Goal: Task Accomplishment & Management: Use online tool/utility

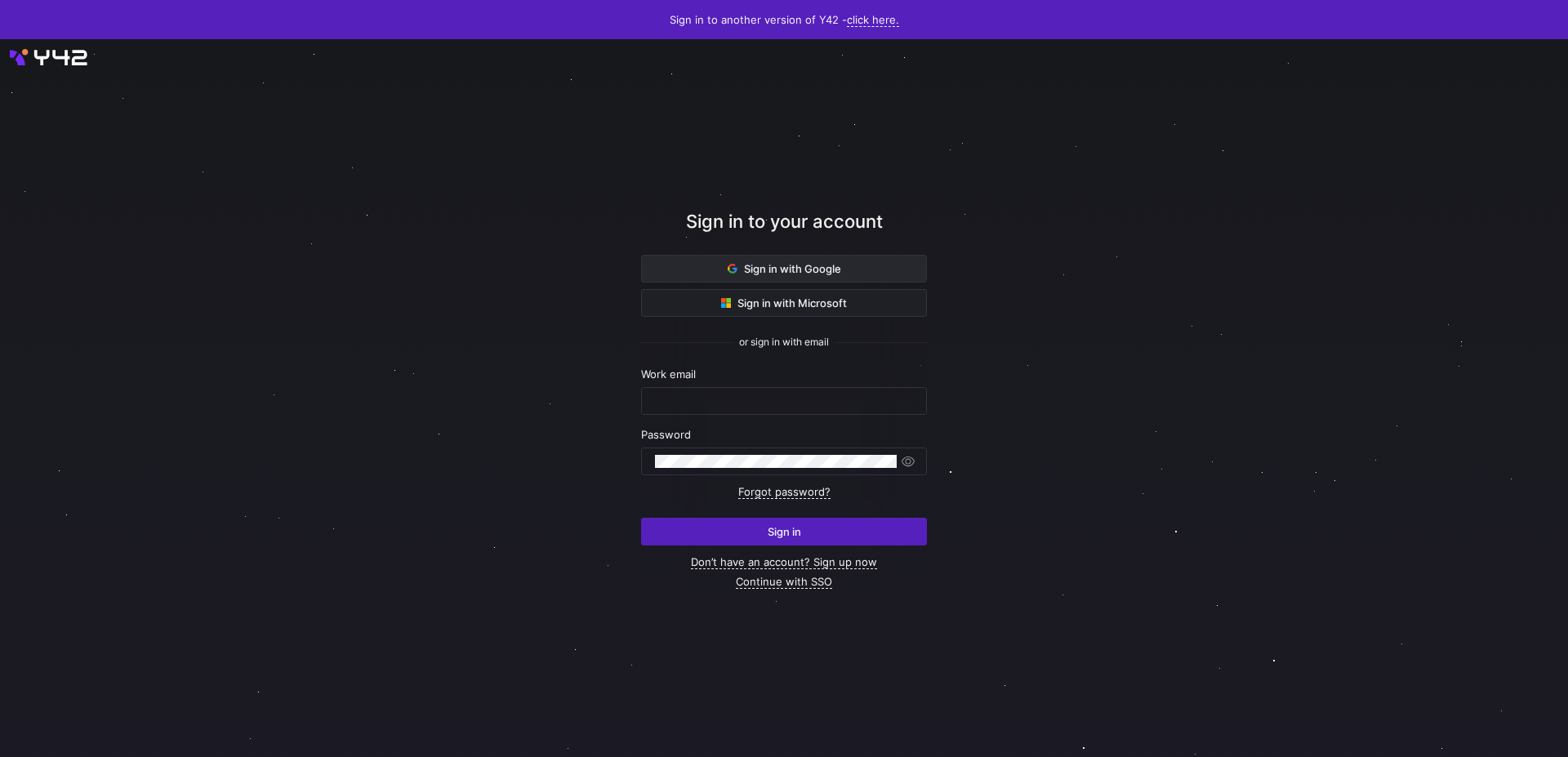
click at [839, 264] on span "Sign in with Google" at bounding box center [784, 269] width 114 height 13
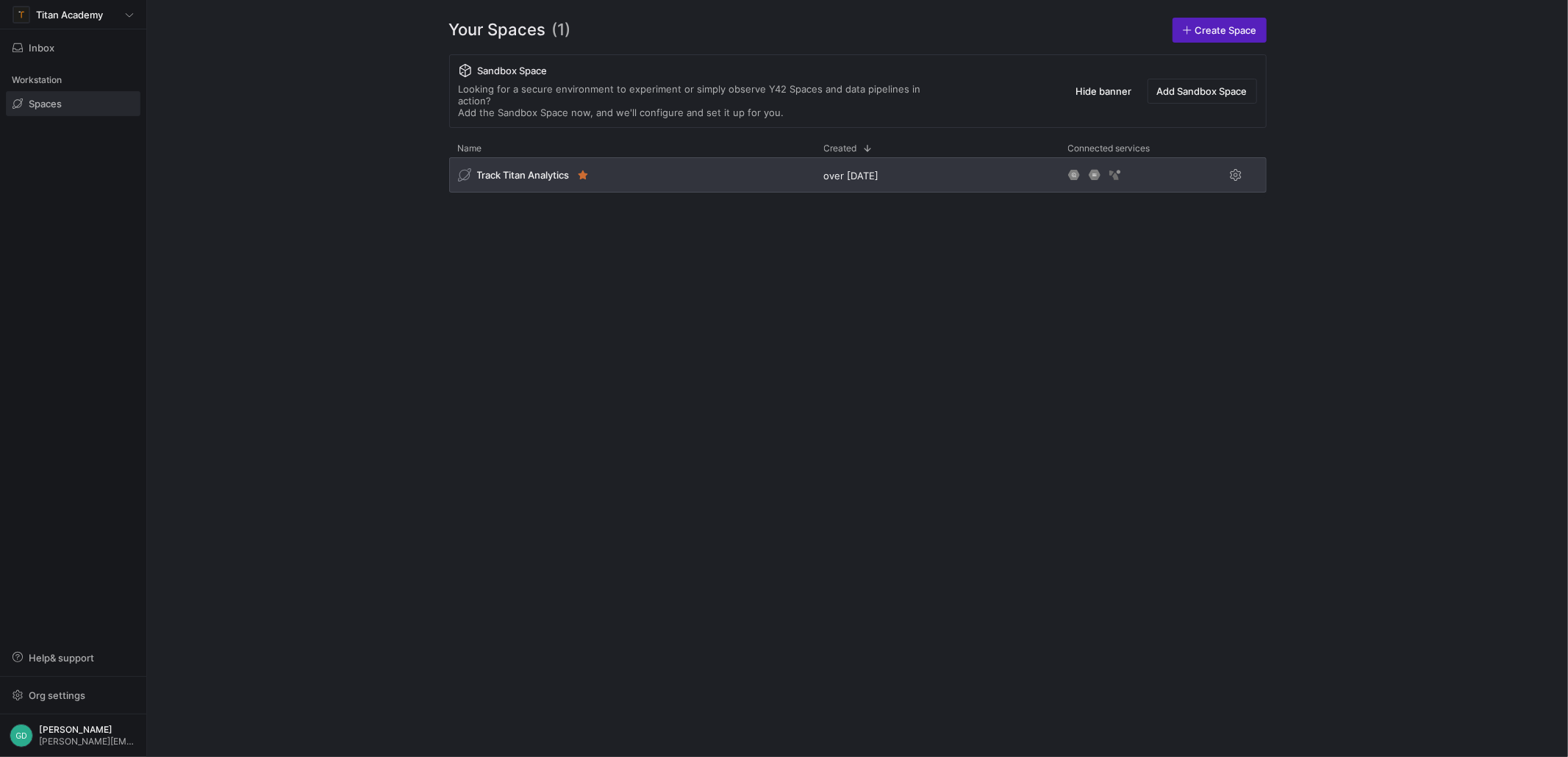
click at [533, 169] on span "Track Titan Analytics" at bounding box center [523, 175] width 93 height 12
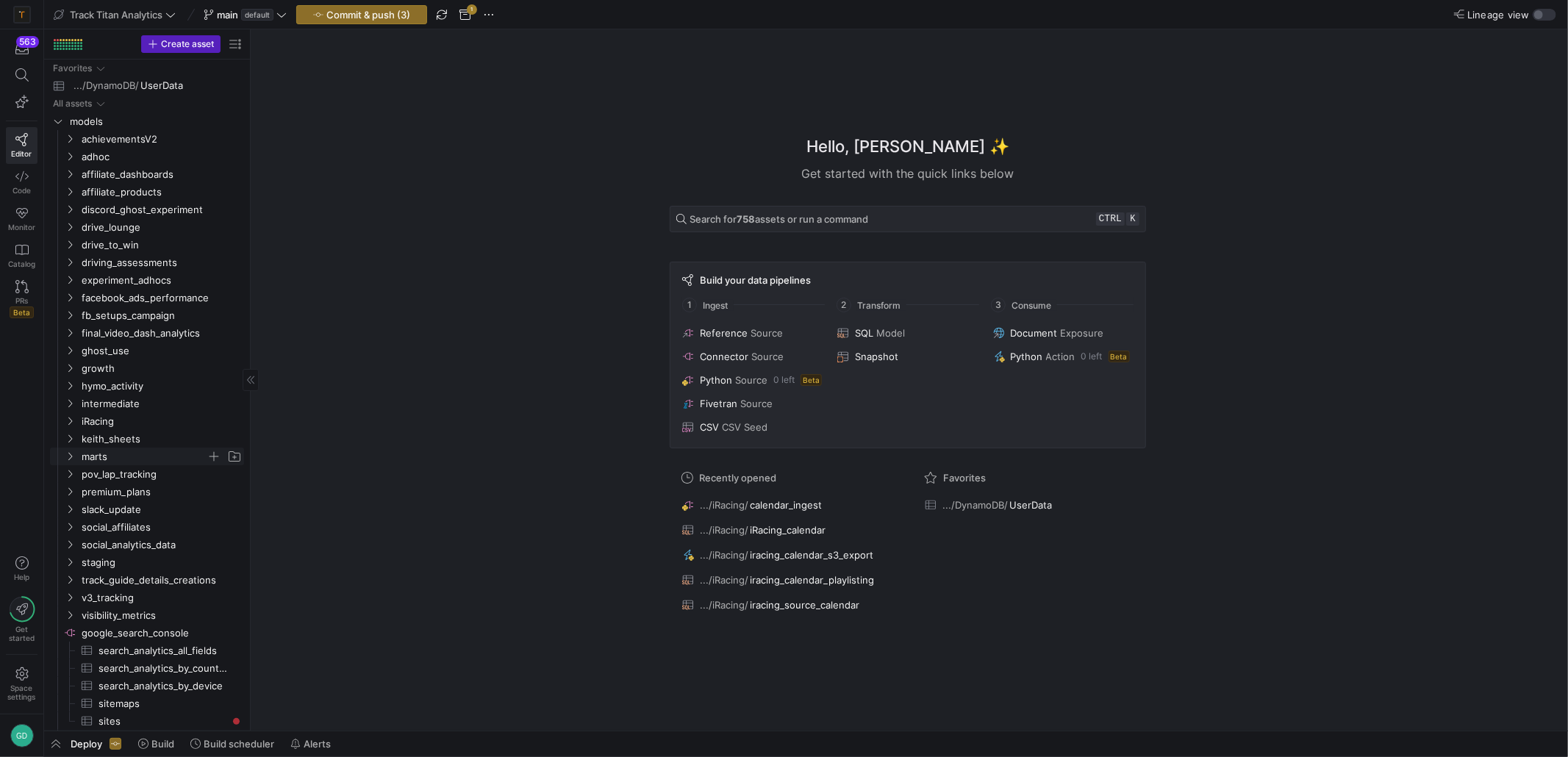
click at [115, 460] on span "marts" at bounding box center [144, 457] width 125 height 17
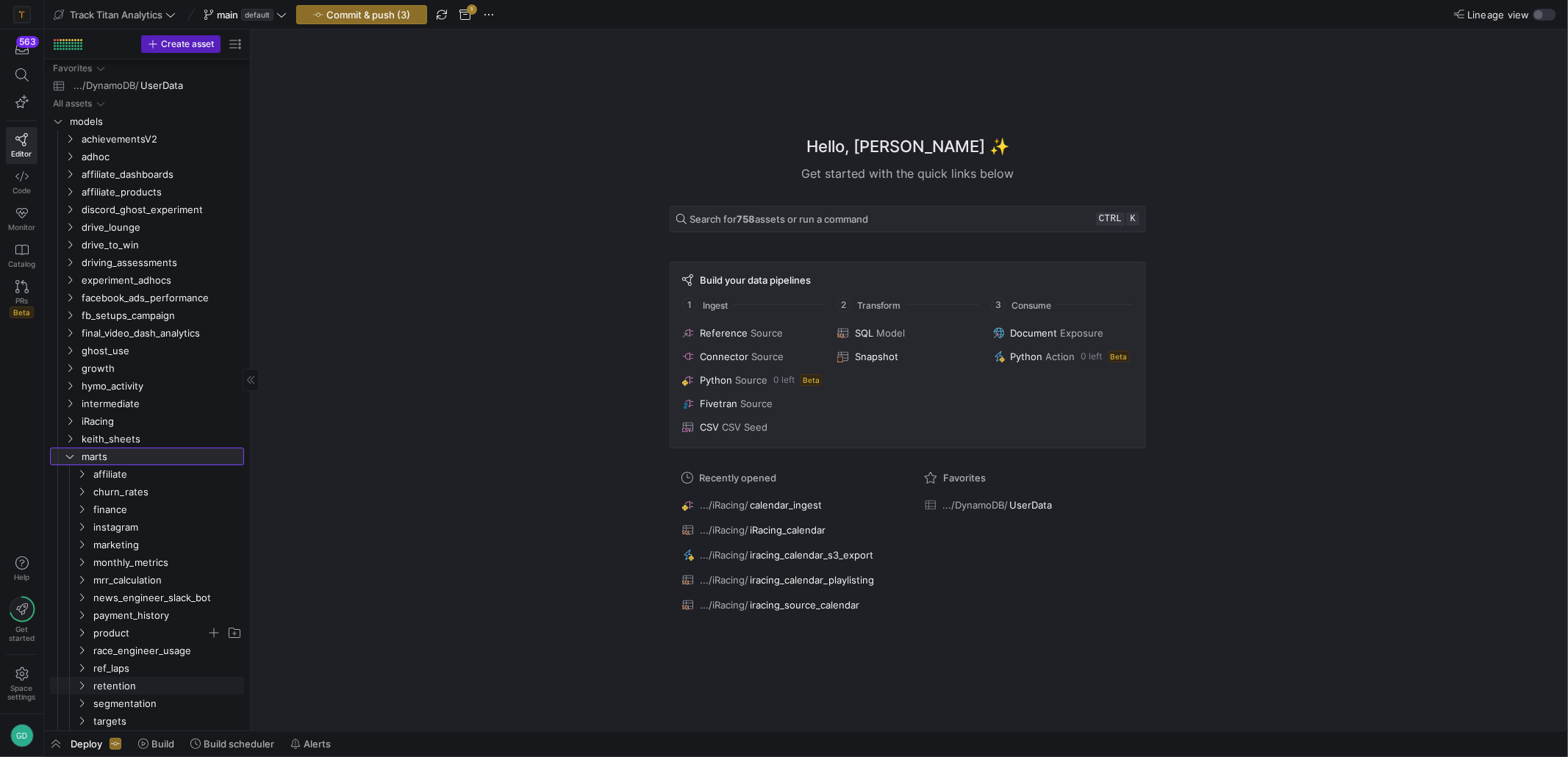
scroll to position [147, 0]
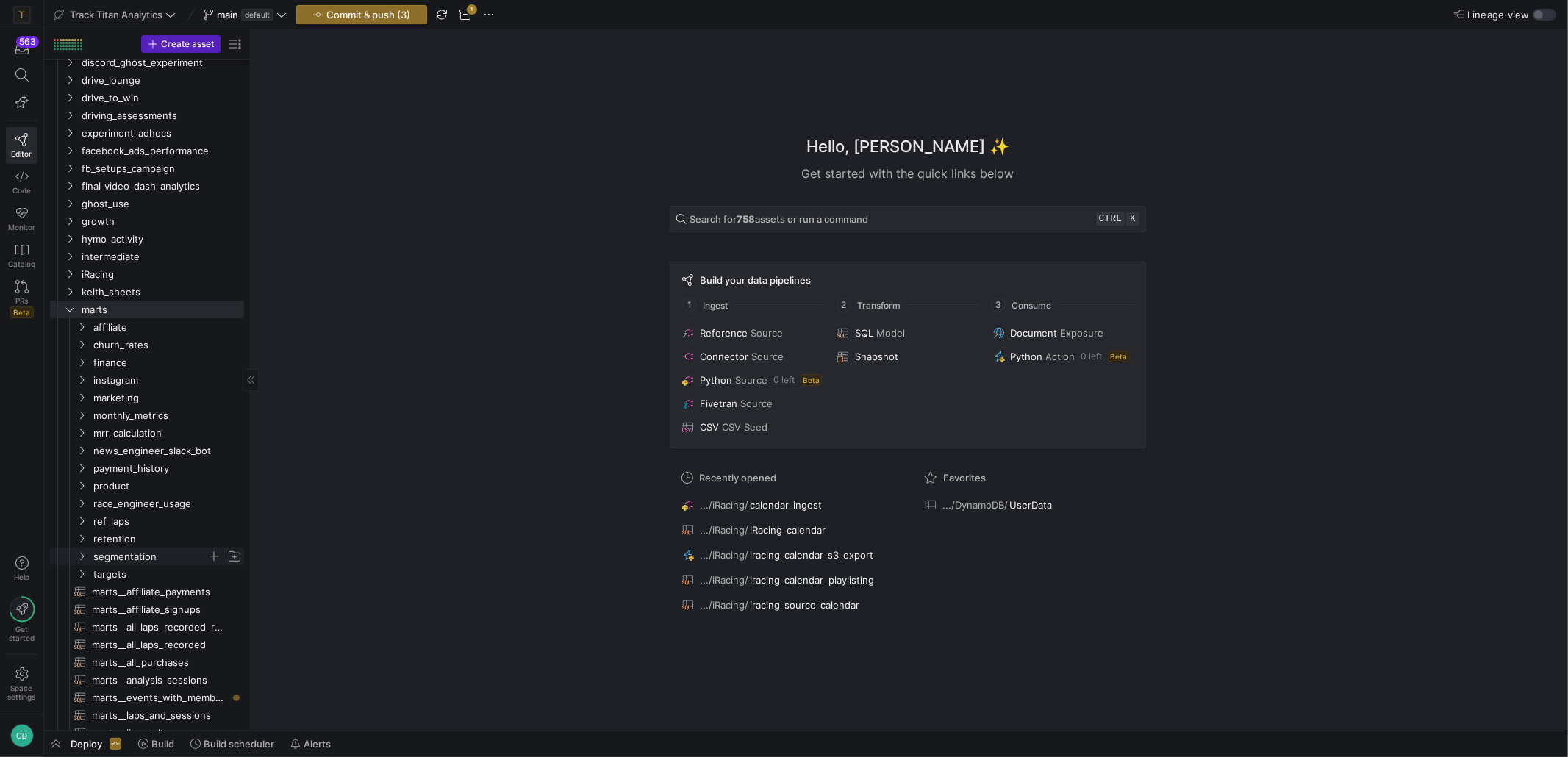
click at [131, 556] on span "segmentation" at bounding box center [150, 557] width 113 height 17
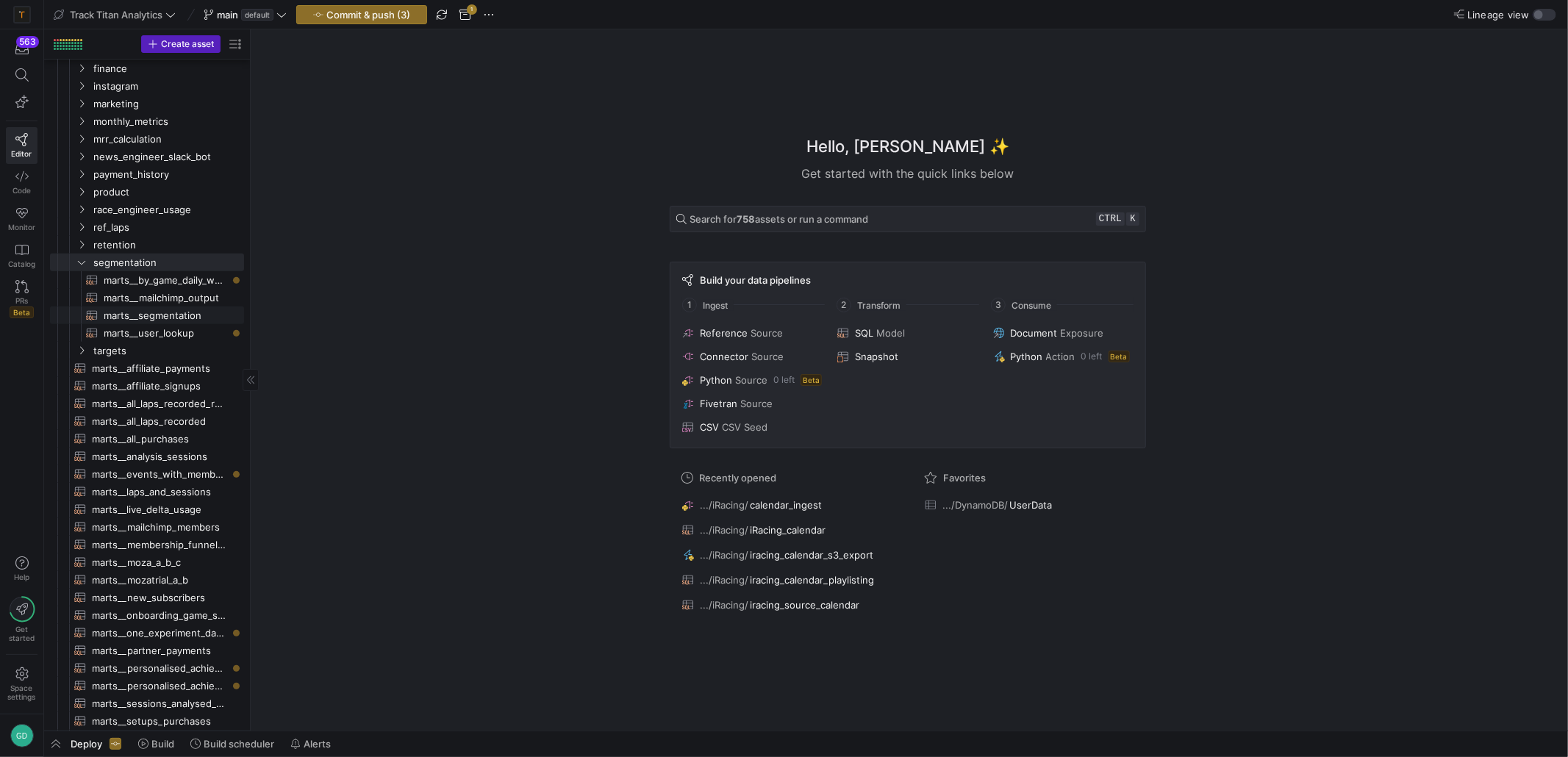
click at [165, 315] on span "marts__segmentation​​​​​​​​​​" at bounding box center [165, 316] width 123 height 17
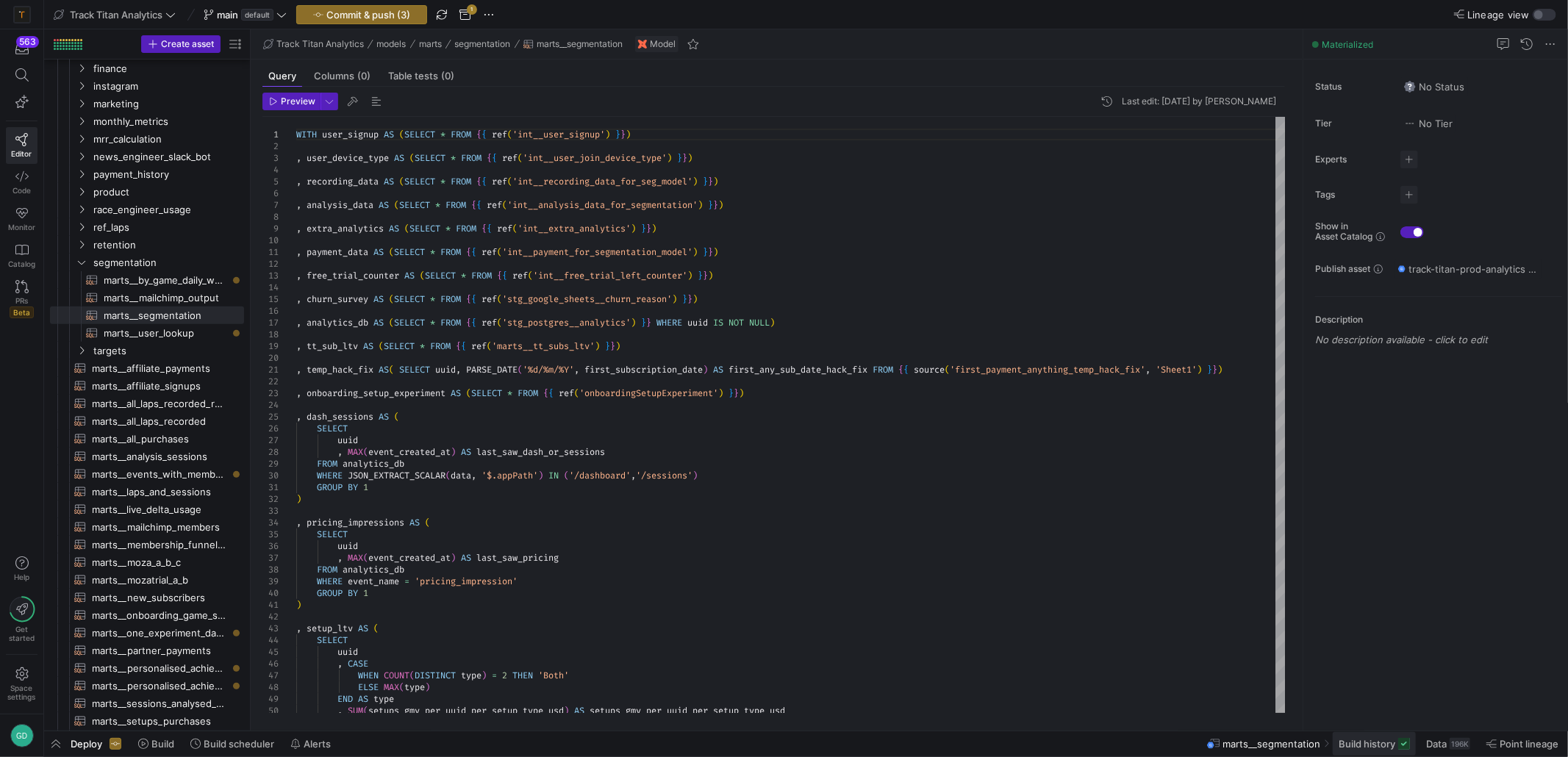
click at [1350, 749] on span "Build history" at bounding box center [1367, 744] width 57 height 12
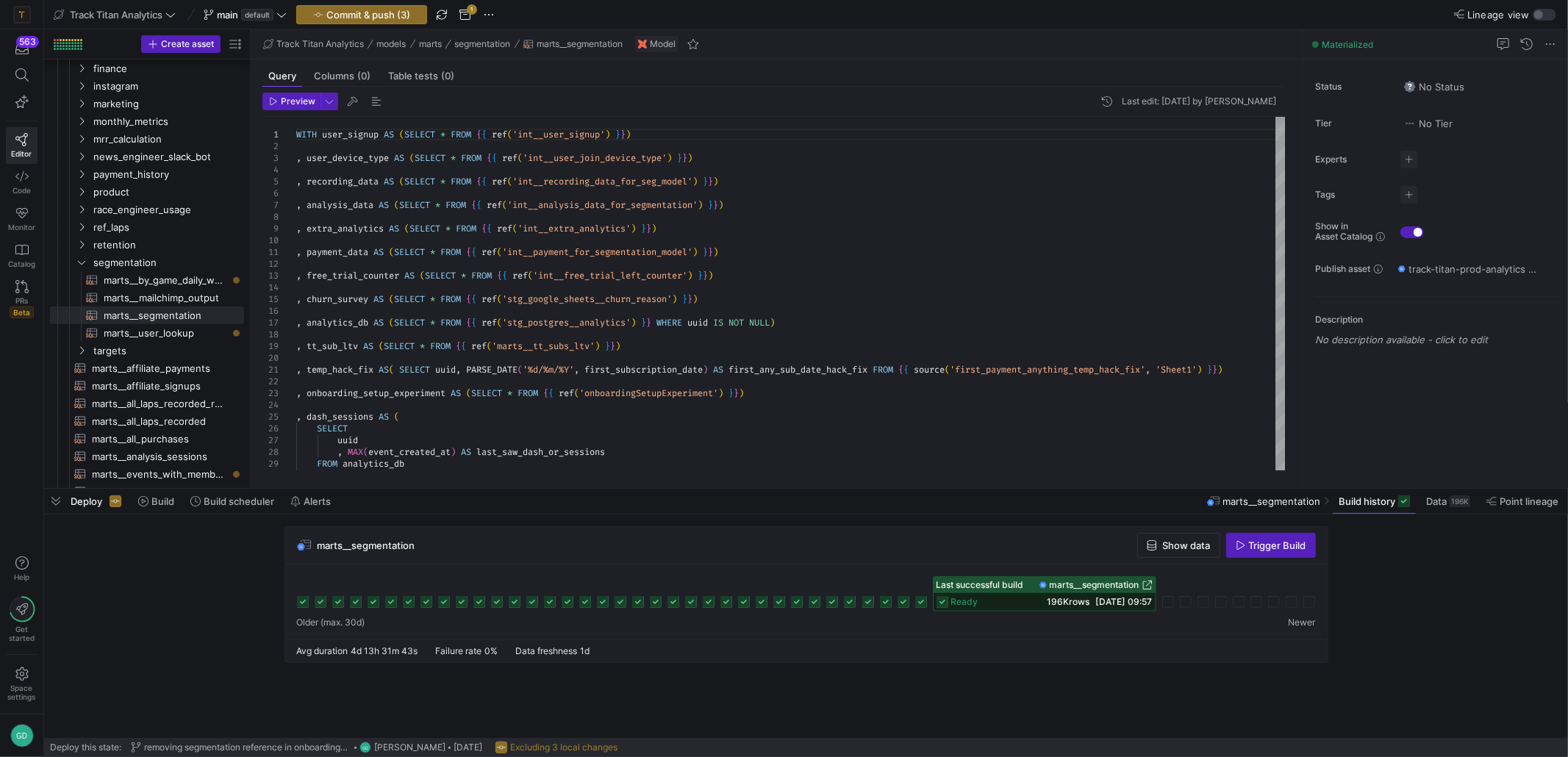
click at [921, 602] on rect at bounding box center [921, 602] width 12 height 12
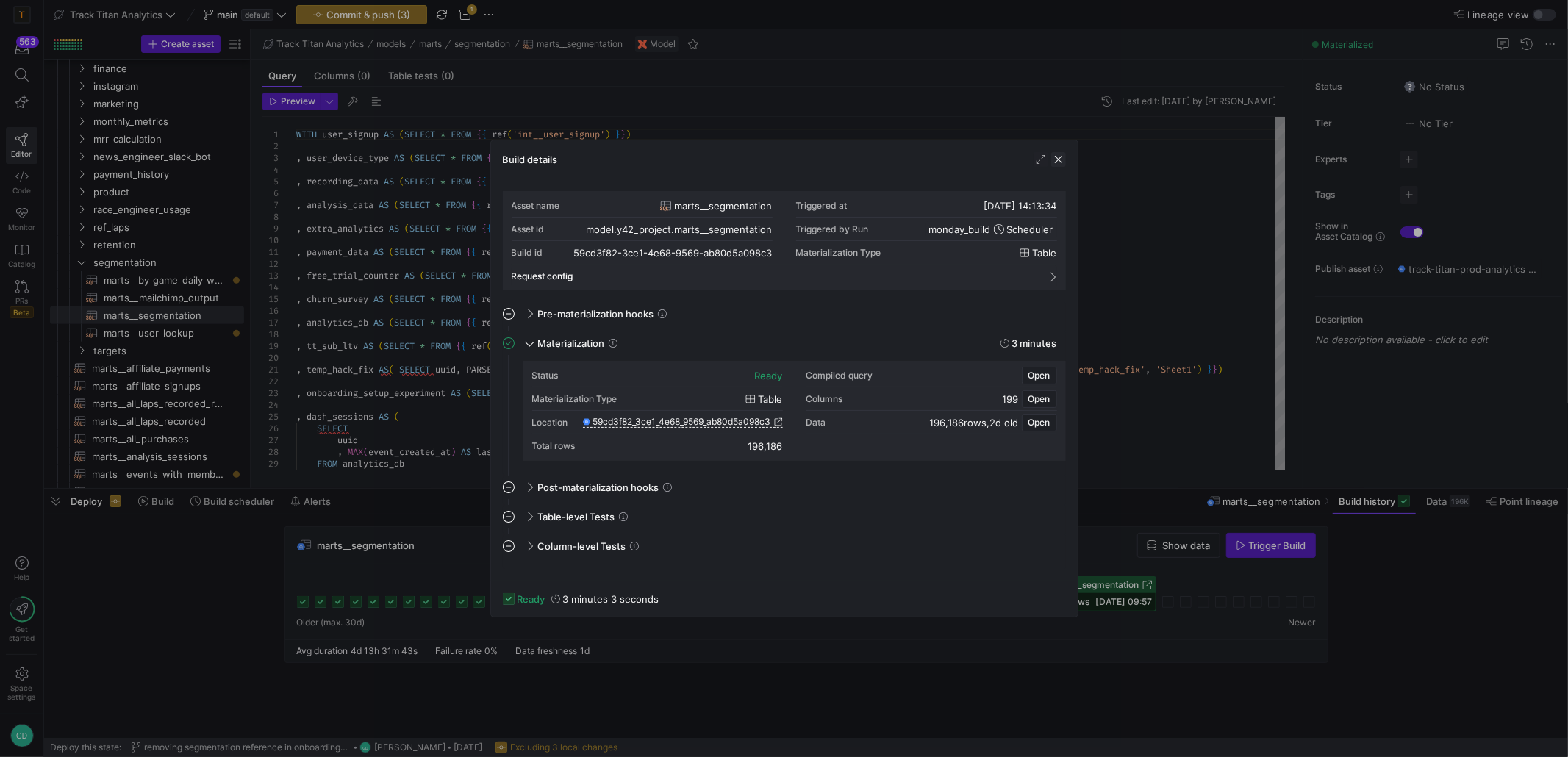
click at [1055, 158] on span "button" at bounding box center [1059, 160] width 15 height 15
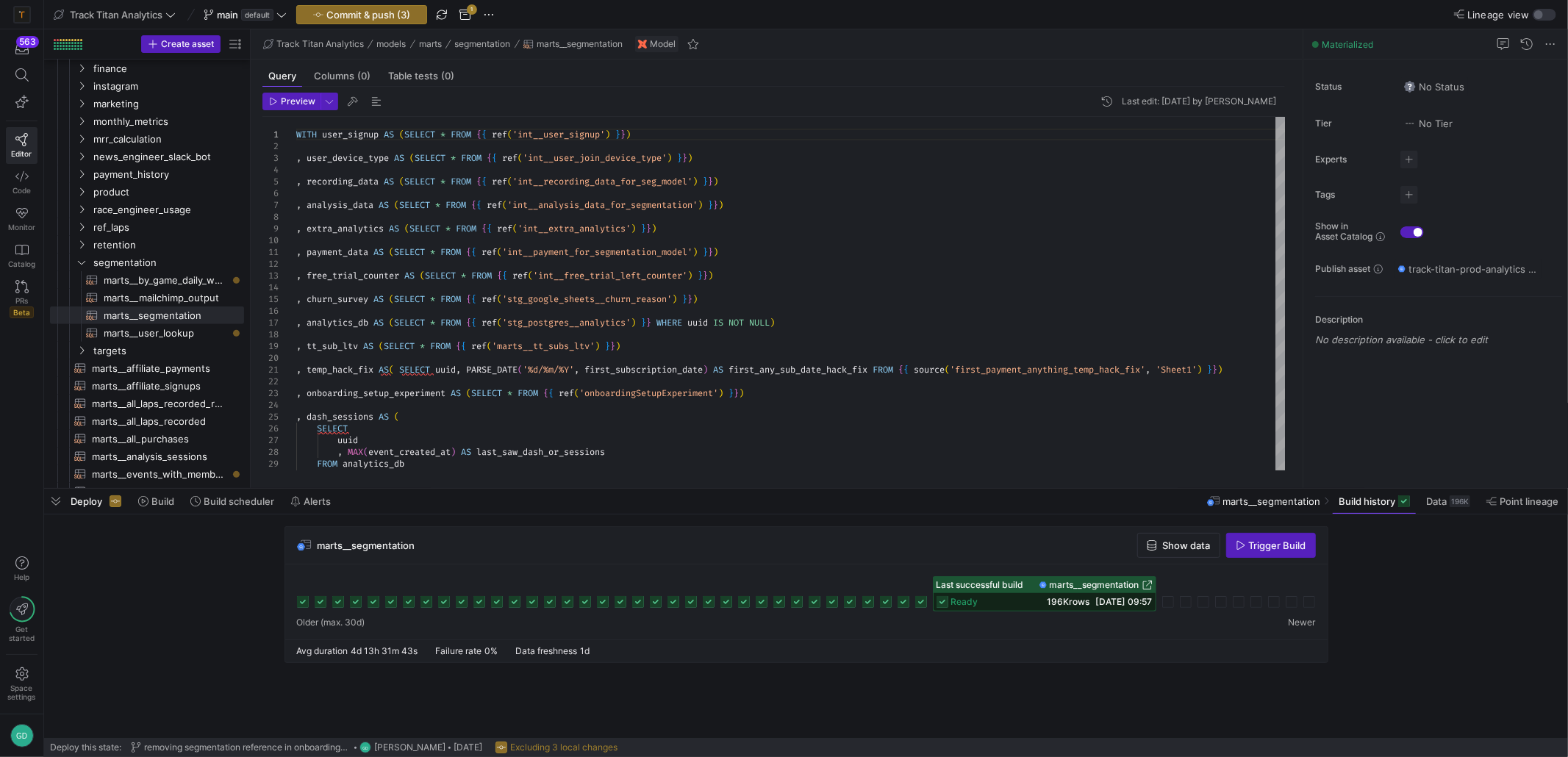
click at [903, 600] on icon at bounding box center [904, 602] width 12 height 12
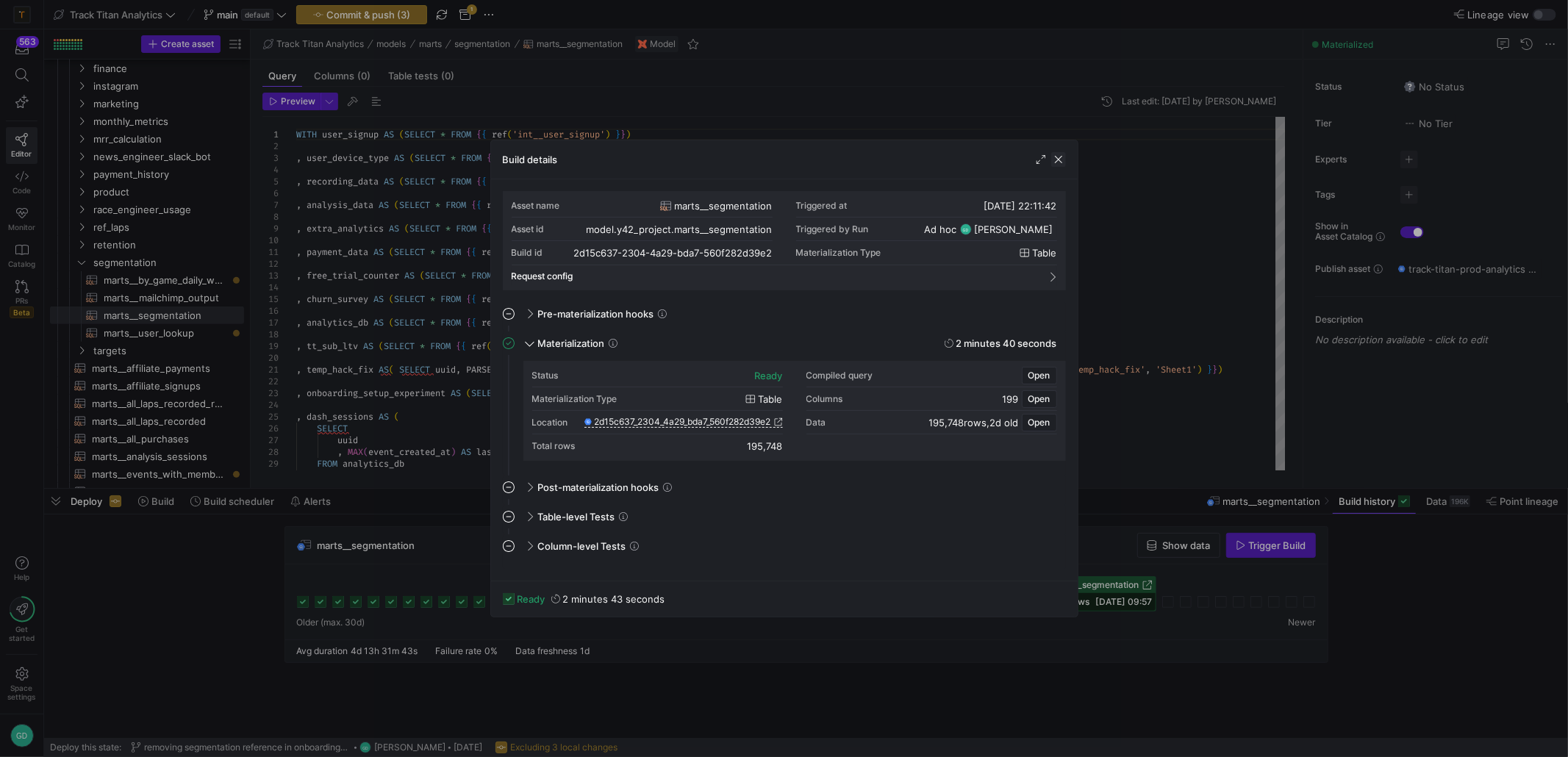
click at [1060, 161] on span "button" at bounding box center [1059, 160] width 15 height 15
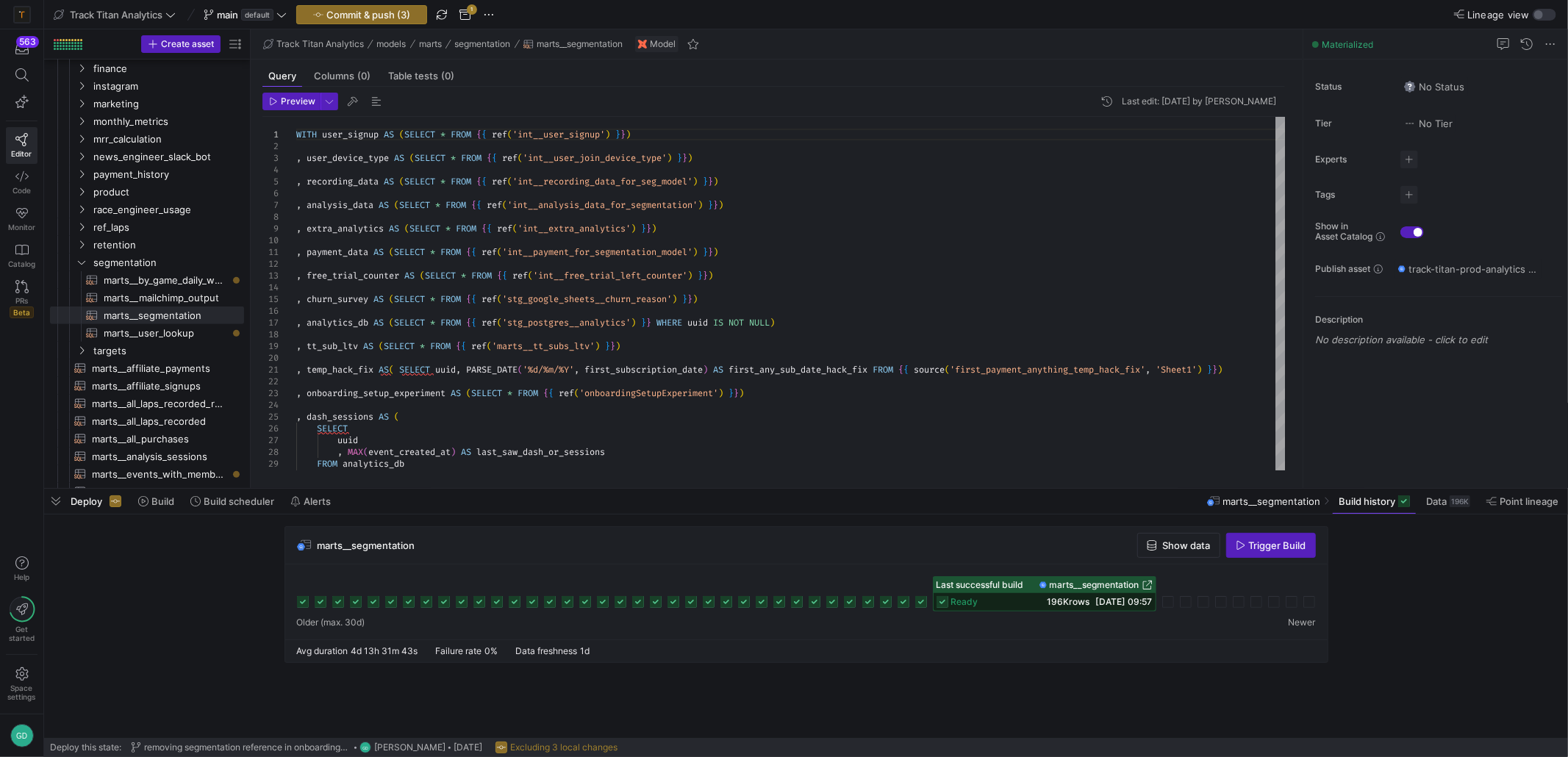
click at [923, 603] on icon at bounding box center [921, 602] width 12 height 12
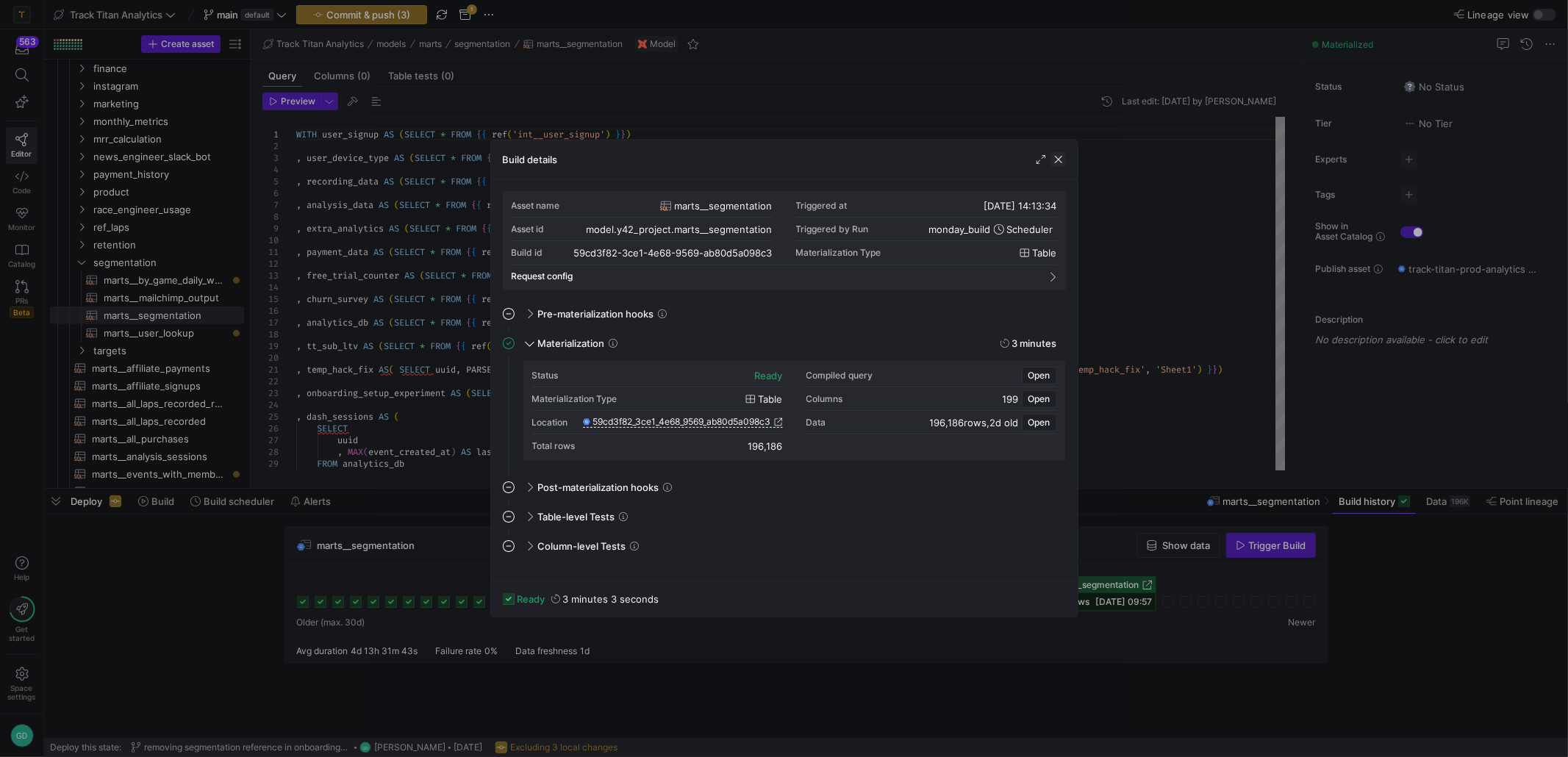
click at [1059, 161] on span "button" at bounding box center [1059, 160] width 15 height 15
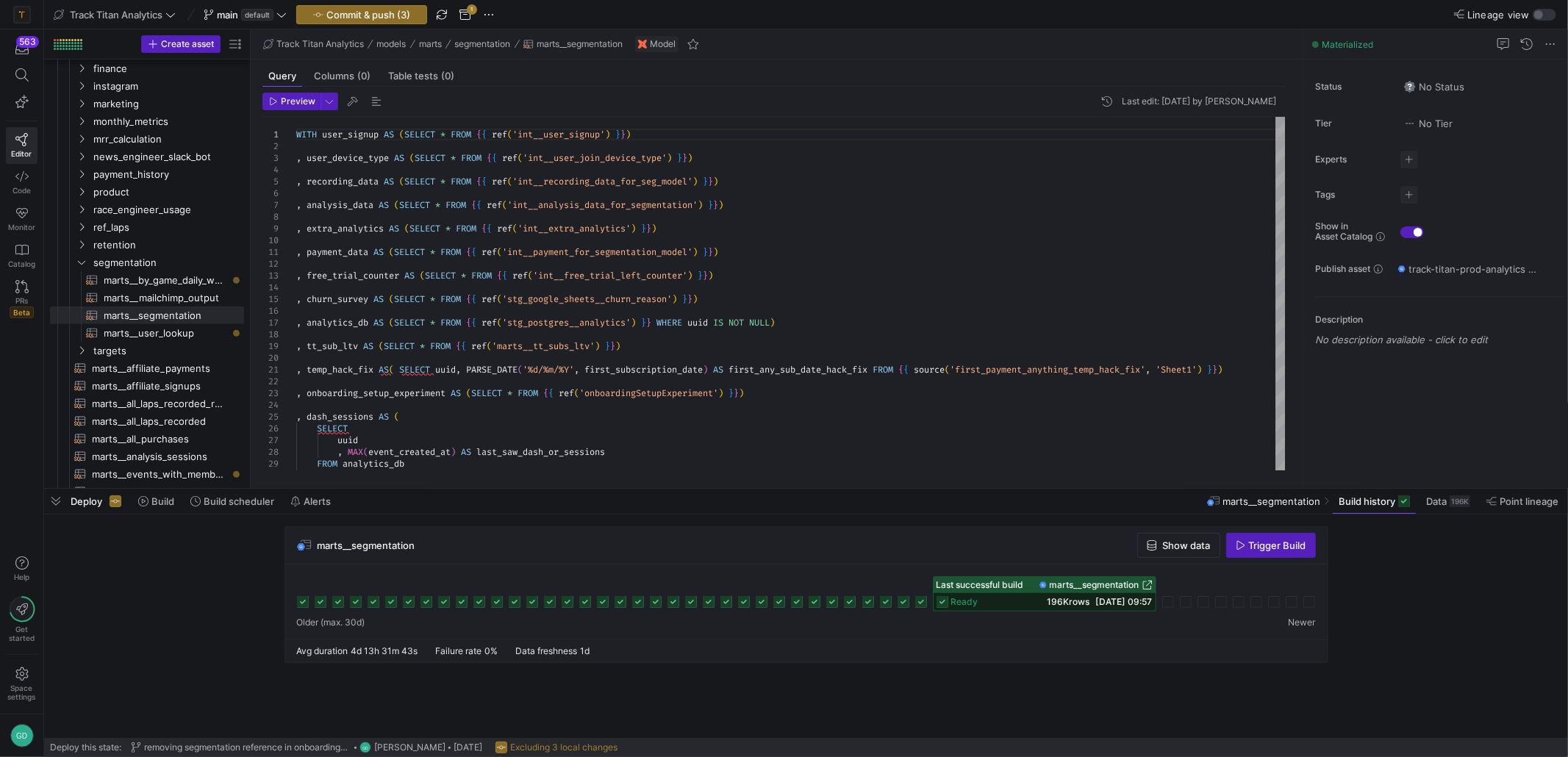
click at [888, 604] on icon at bounding box center [885, 602] width 12 height 12
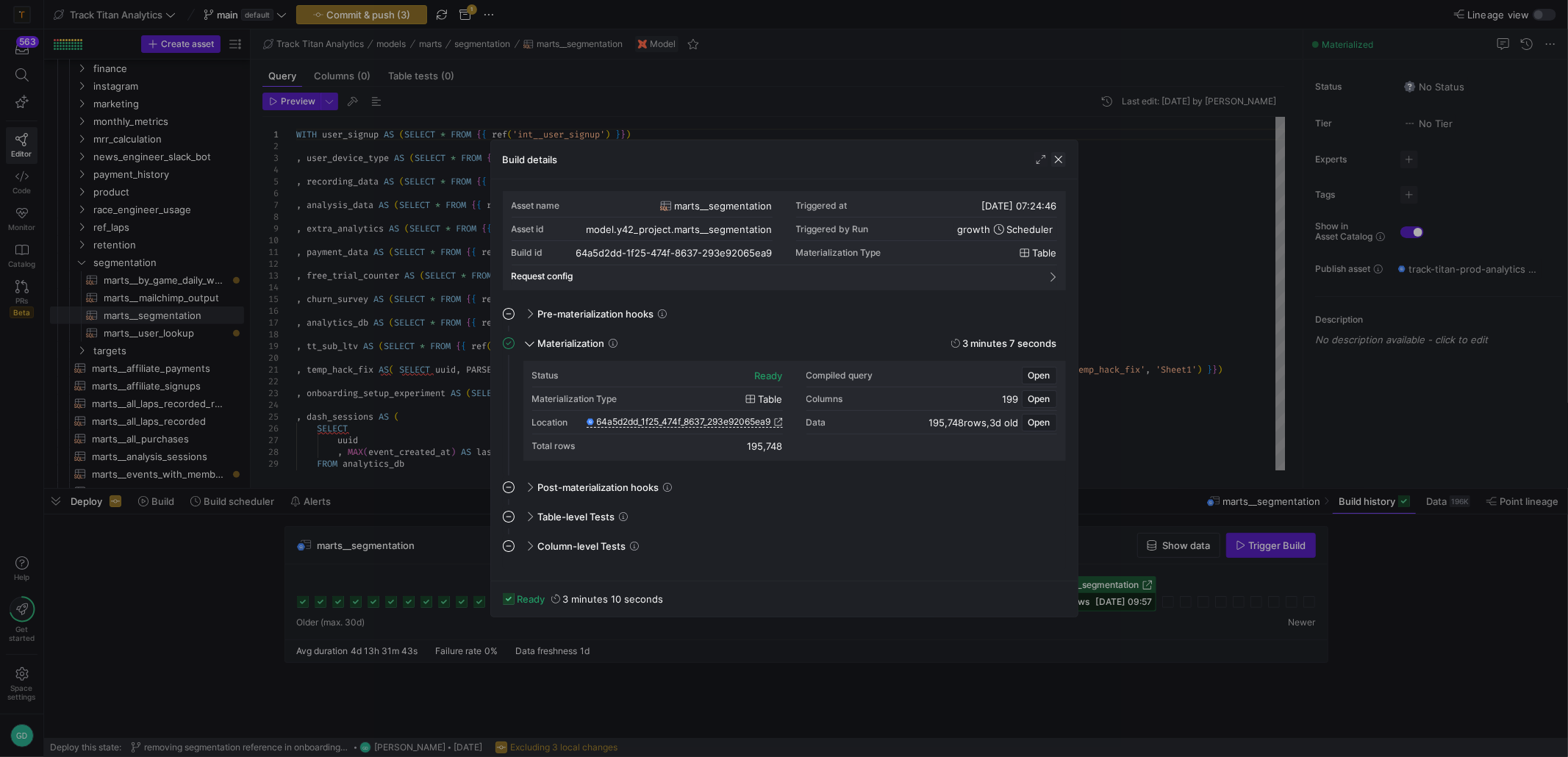
drag, startPoint x: 1062, startPoint y: 158, endPoint x: 1063, endPoint y: 169, distance: 11.0
click at [1063, 158] on span "button" at bounding box center [1059, 160] width 15 height 15
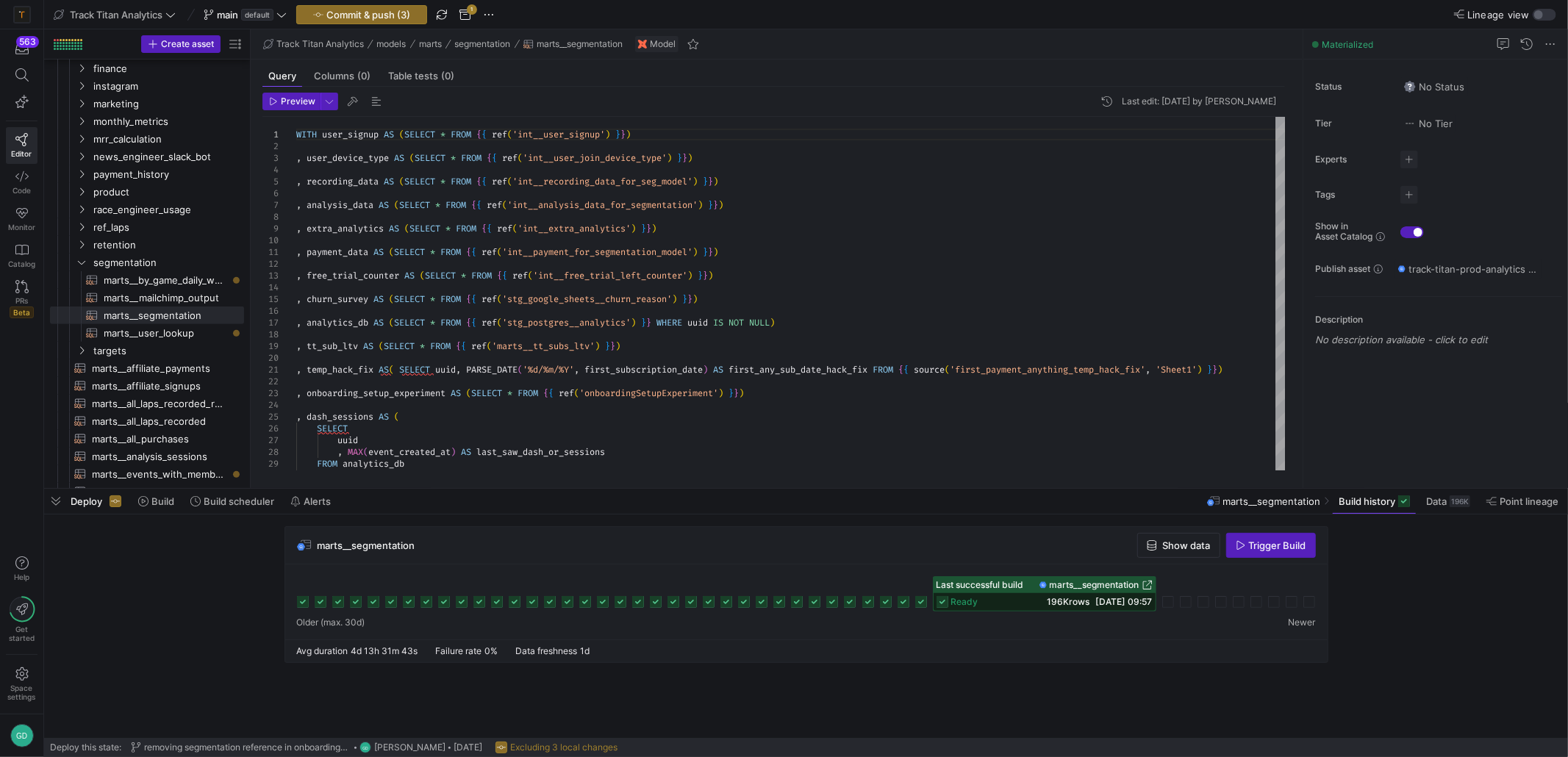
click at [829, 604] on icon at bounding box center [832, 602] width 12 height 12
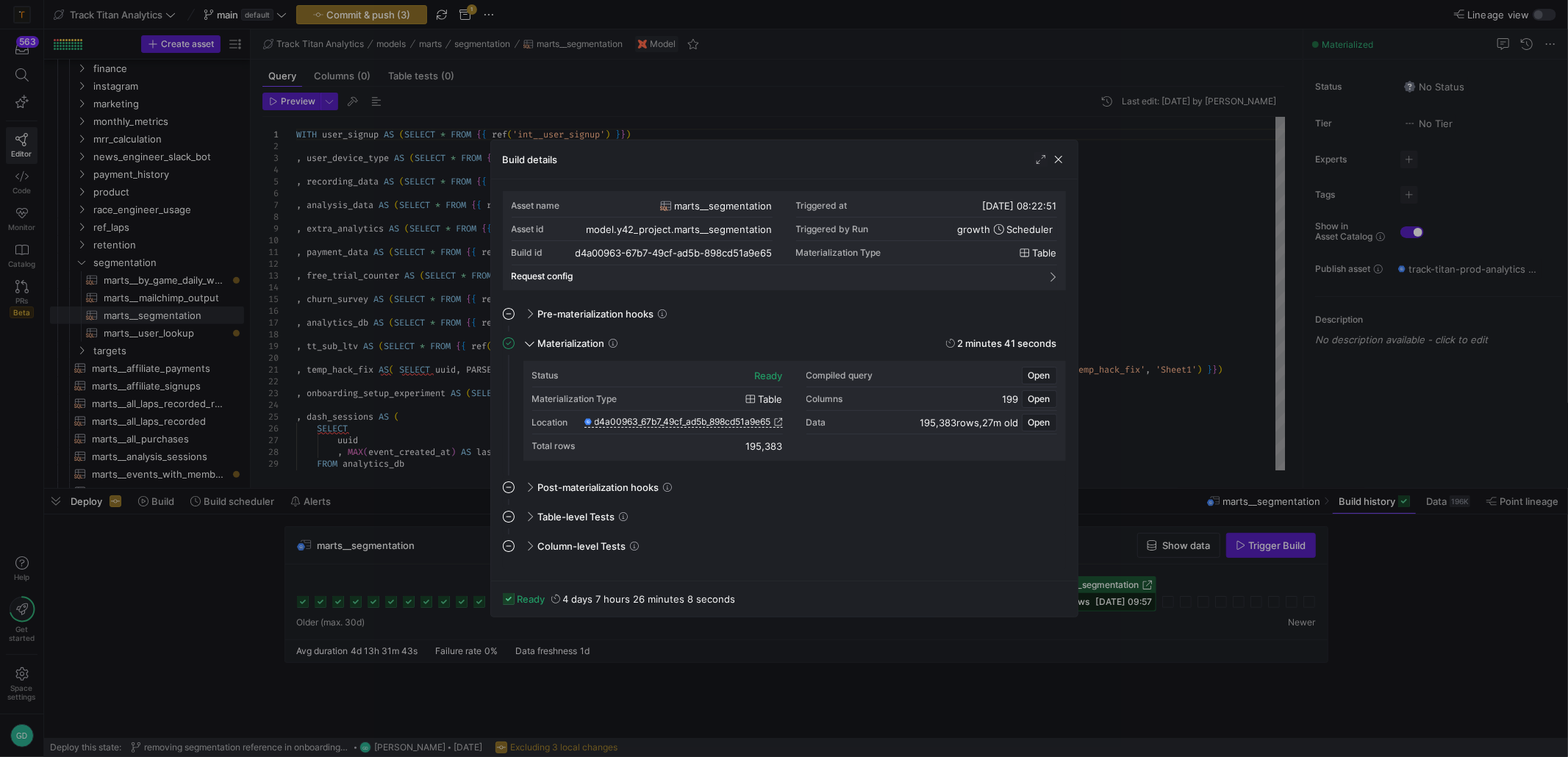
drag, startPoint x: 1058, startPoint y: 154, endPoint x: 1053, endPoint y: 183, distance: 29.4
click at [1058, 153] on span "button" at bounding box center [1059, 160] width 15 height 15
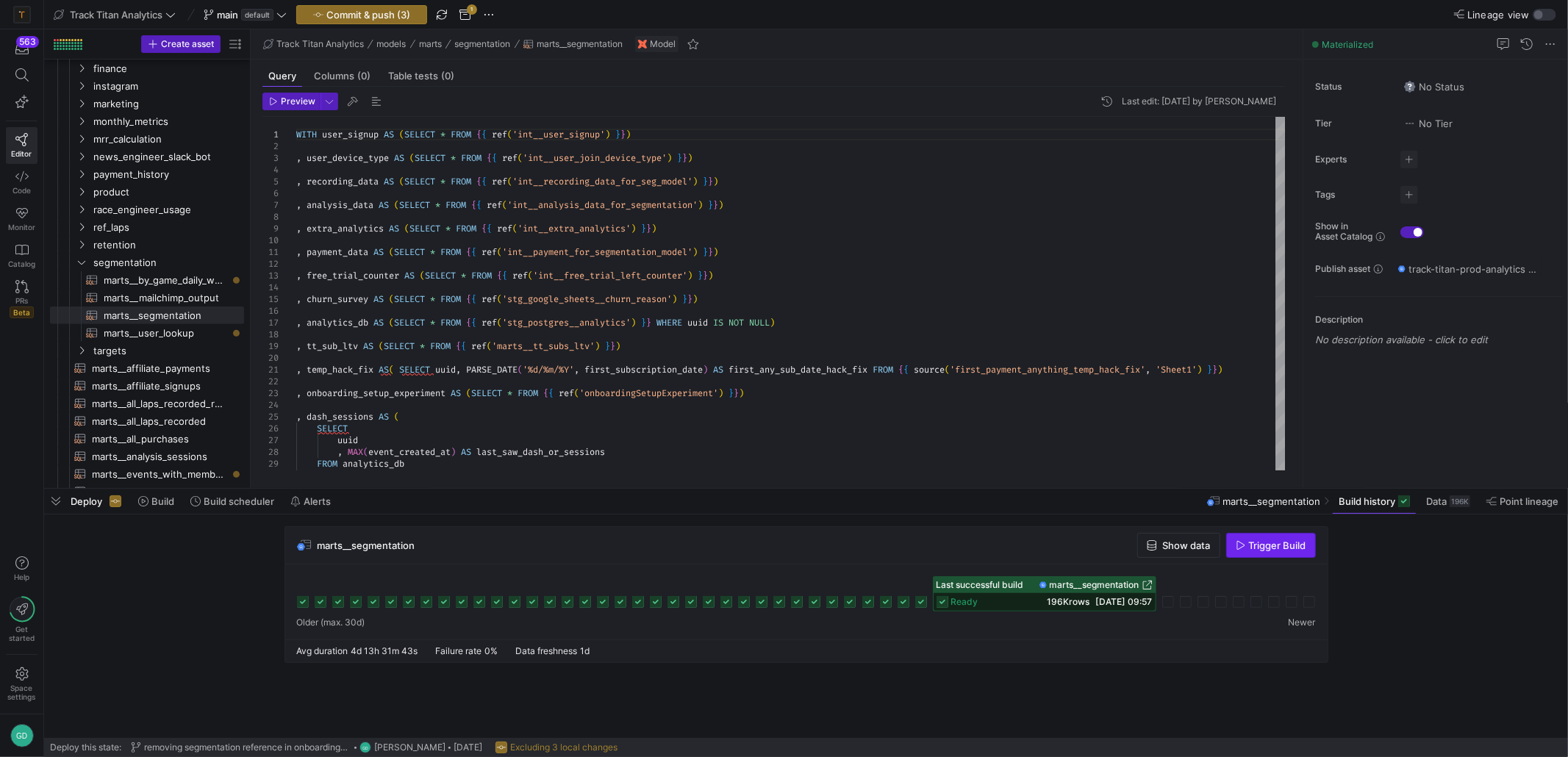
click at [1271, 541] on span "Trigger Build" at bounding box center [1277, 545] width 58 height 12
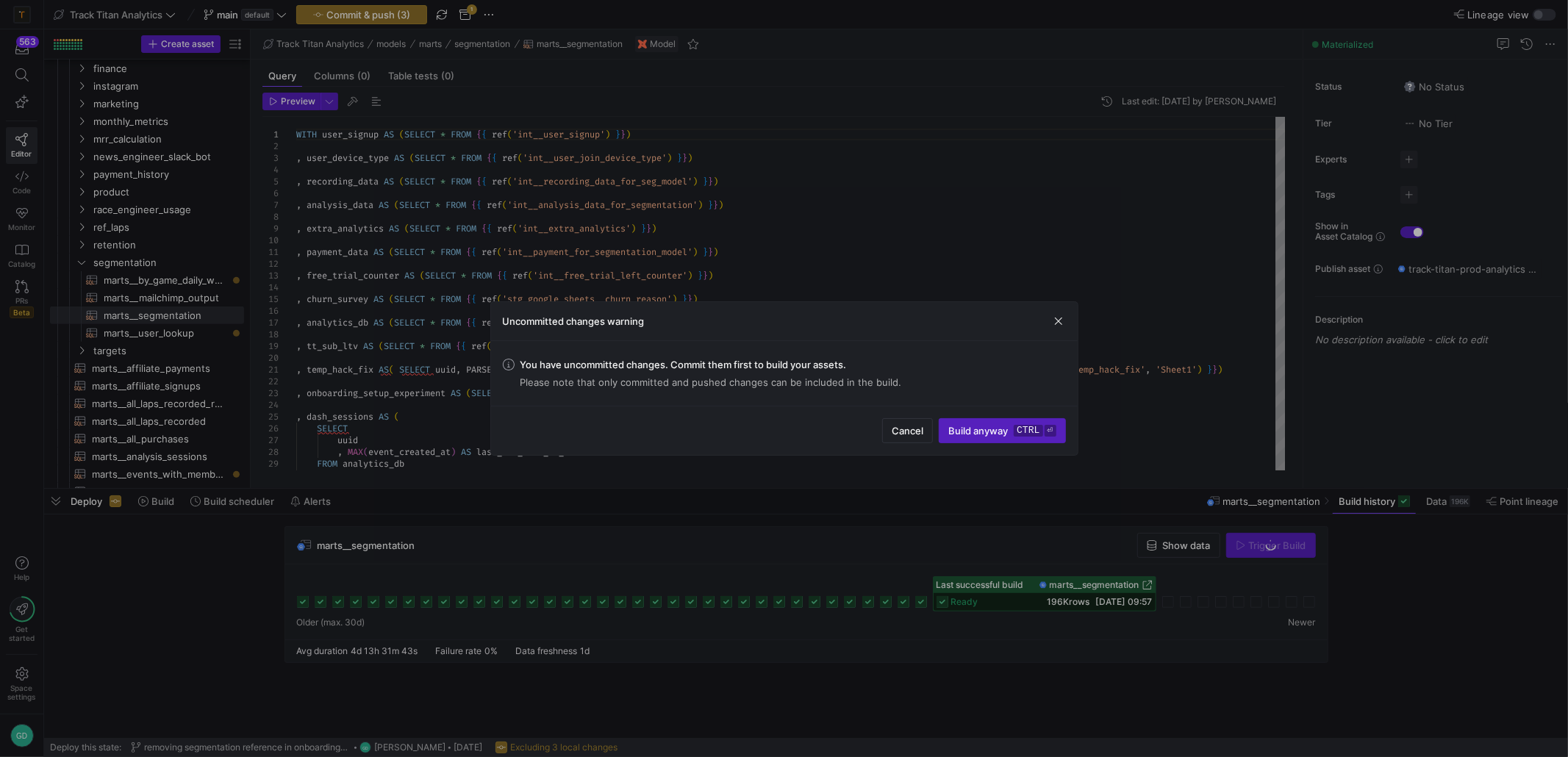
click at [1040, 445] on div "Cancel Build anyway ctrl ⏎" at bounding box center [784, 430] width 587 height 49
click at [1014, 425] on kbd "ctrl" at bounding box center [1028, 431] width 28 height 12
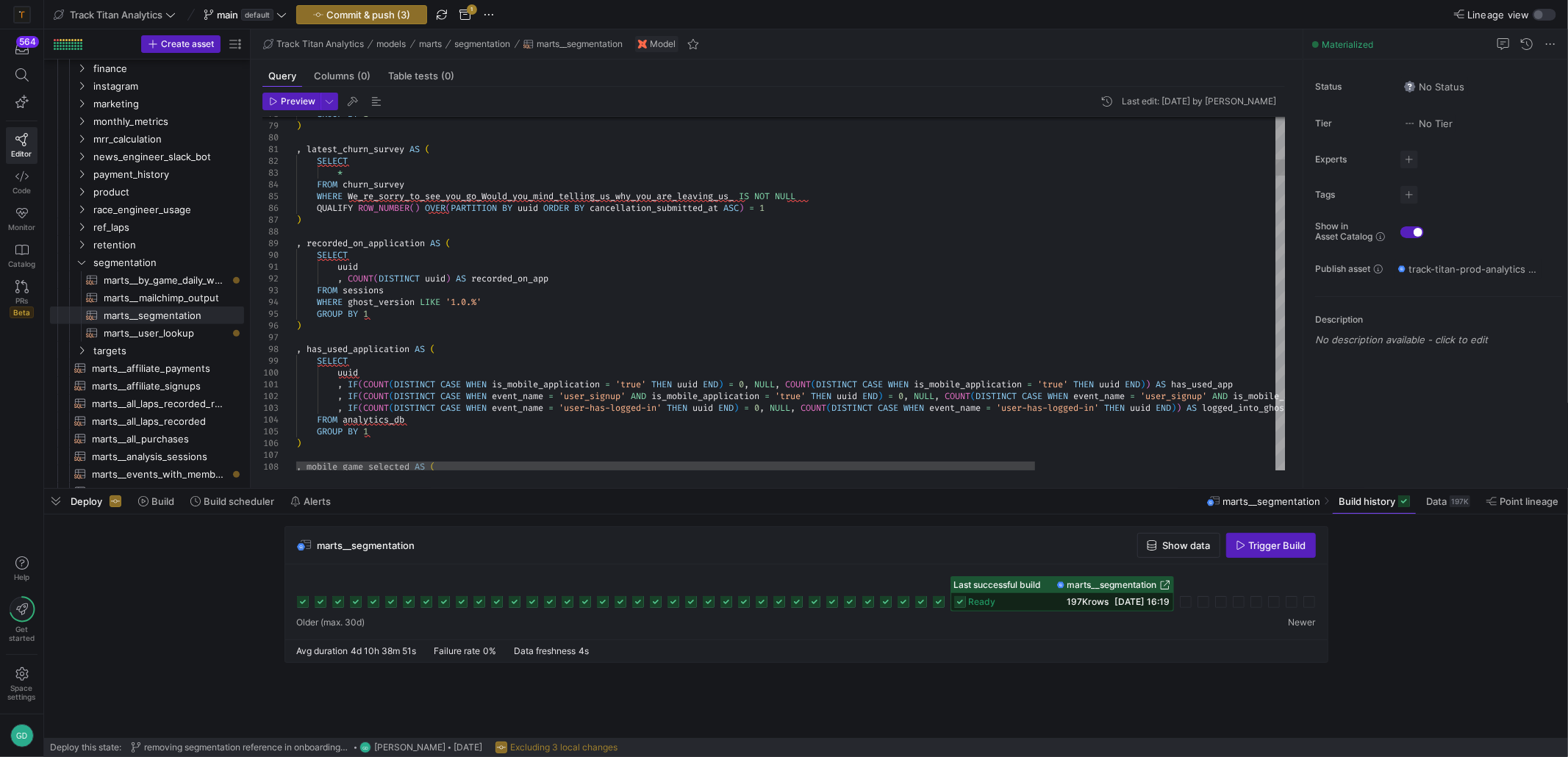
type textarea ", latest_churn_survey AS ( SELECT * FROM churn_survey WHERE We_re_sorry_to_see_…"
